Goal: Check status

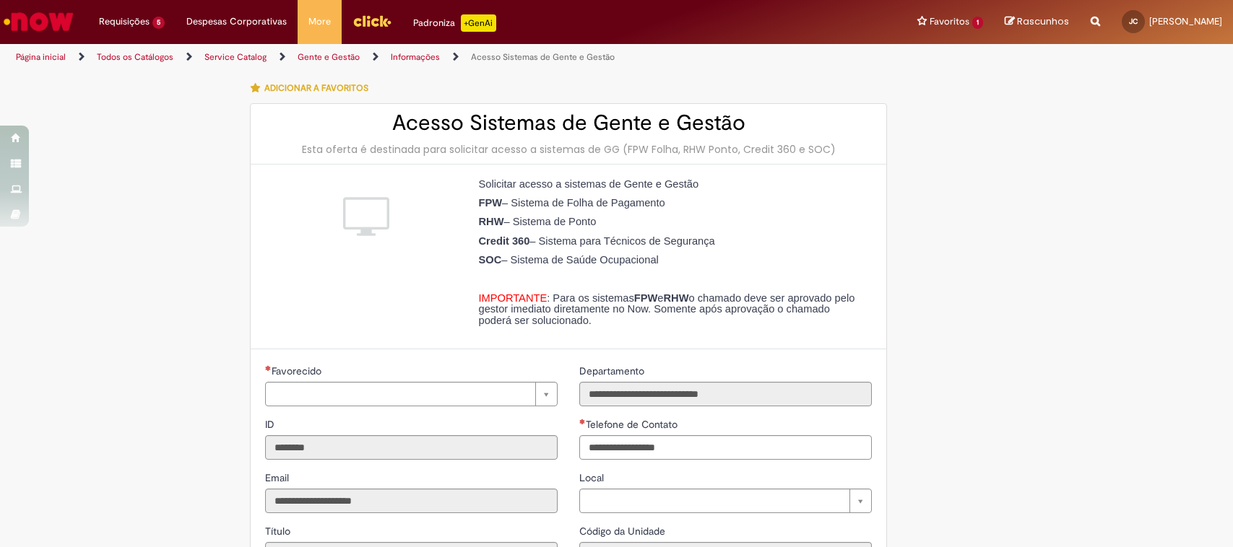
type input "**********"
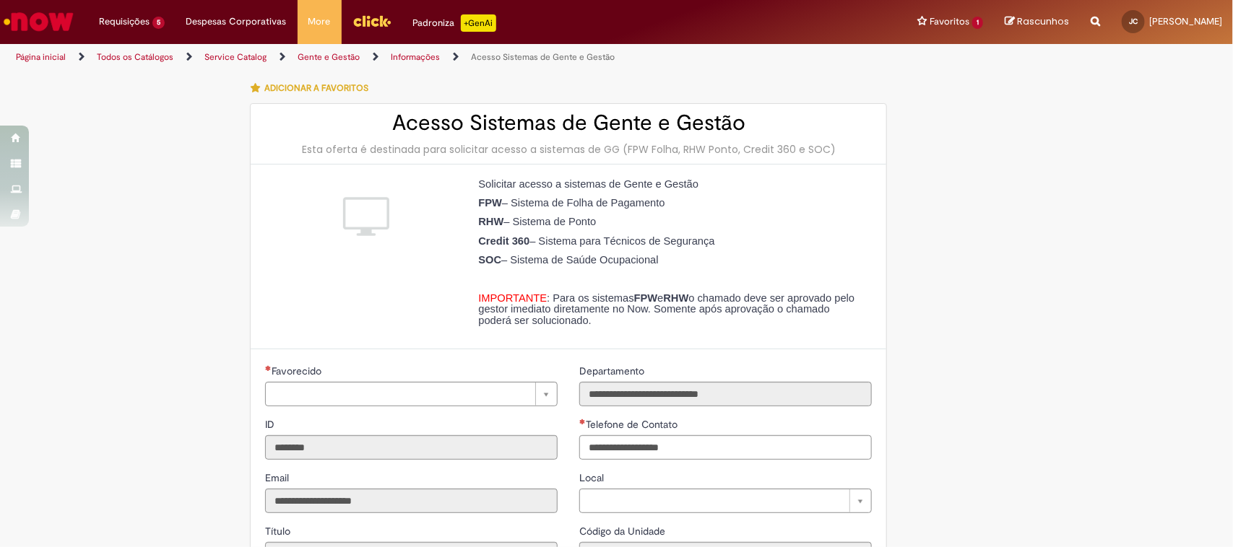
type input "**********"
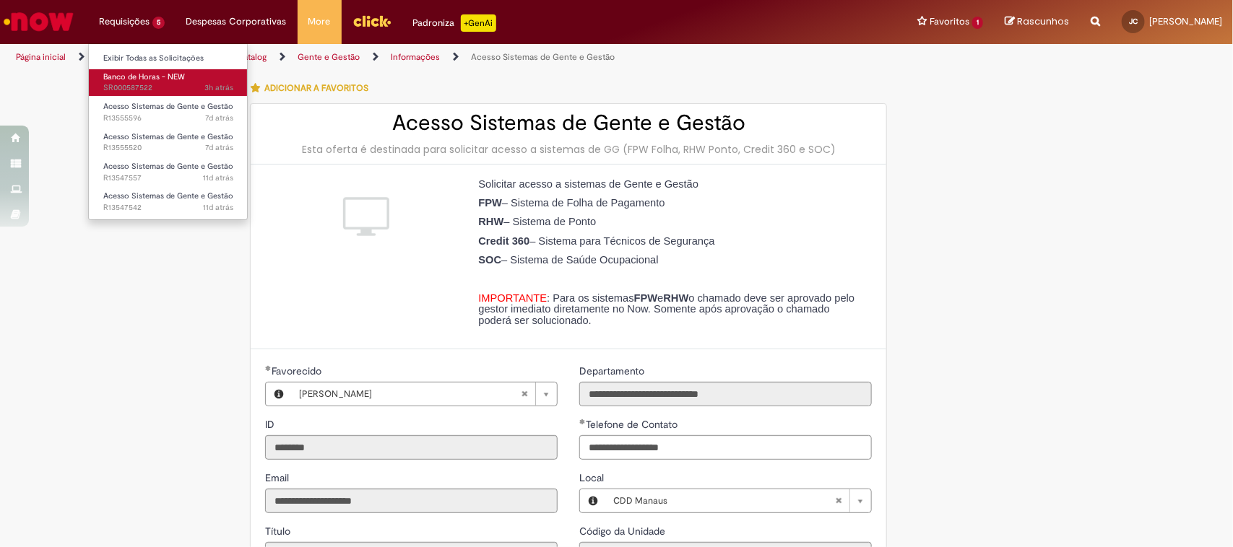
click at [146, 84] on span "3h atrás 3 horas atrás SR000587522" at bounding box center [168, 88] width 130 height 12
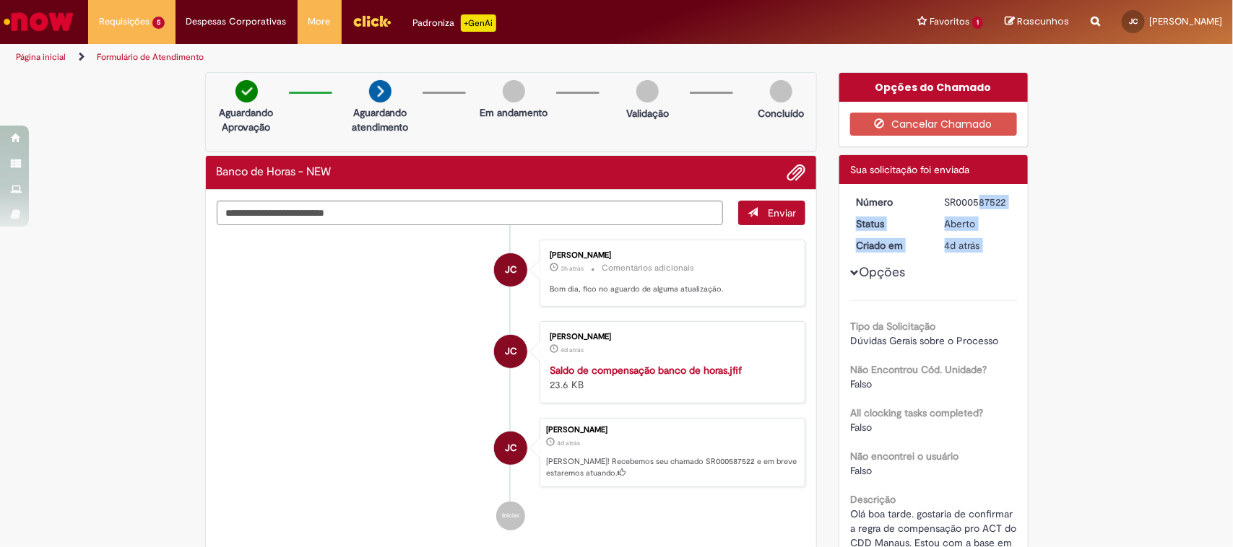
drag, startPoint x: 937, startPoint y: 199, endPoint x: 1037, endPoint y: 200, distance: 100.4
click at [1037, 200] on div "Verificar Código de Barras Aguardando Aprovação Aguardando atendimento Em andam…" at bounding box center [616, 447] width 1233 height 751
click at [1028, 203] on div "Opções do Chamado Cancelar Chamado Detalhes do tíquete Sua solicitação foi envi…" at bounding box center [934, 447] width 212 height 751
click at [958, 200] on div "SR000587522" at bounding box center [978, 202] width 67 height 14
drag, startPoint x: 939, startPoint y: 197, endPoint x: 1015, endPoint y: 199, distance: 76.6
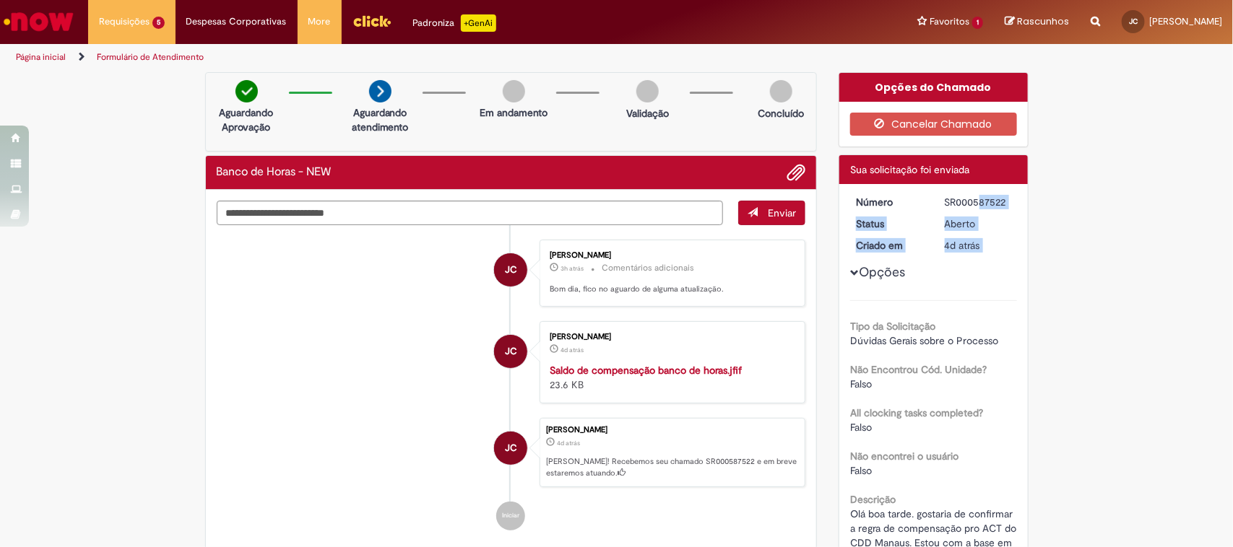
click at [1015, 199] on div "Número SR000587522 Status [GEOGRAPHIC_DATA] Criado em 4d atrás 4 dias atrás Opç…" at bounding box center [933, 414] width 188 height 460
copy div "SR000587522 Status Aberto Criado em 4d atrás 4 dias atrás Opções"
click at [1066, 235] on div "Verificar Código de Barras Aguardando Aprovação Aguardando atendimento Em andam…" at bounding box center [616, 447] width 1233 height 751
click at [968, 226] on div "Aberto" at bounding box center [978, 224] width 67 height 14
